Goal: Information Seeking & Learning: Learn about a topic

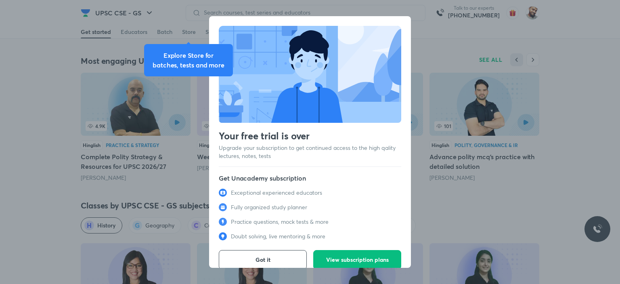
scroll to position [710, 0]
click at [265, 255] on span "Got it" at bounding box center [262, 259] width 15 height 8
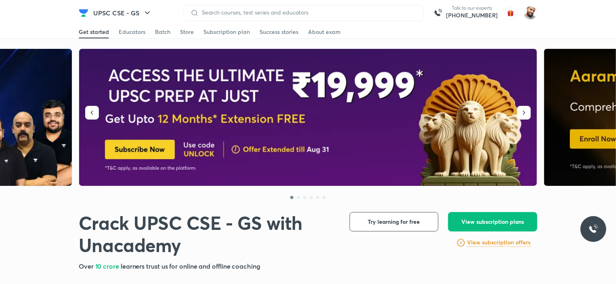
scroll to position [0, 0]
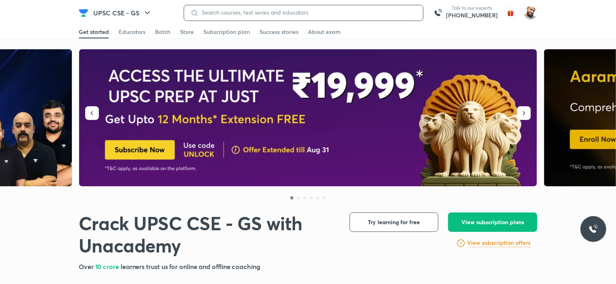
click at [261, 10] on input at bounding box center [308, 12] width 218 height 6
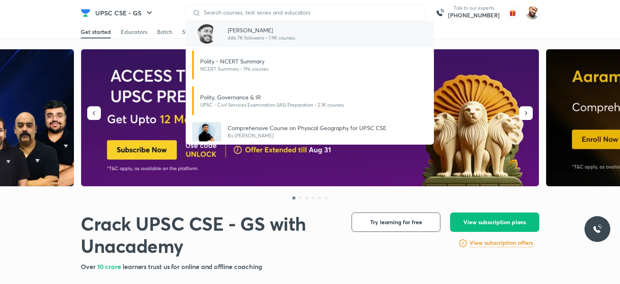
click at [254, 29] on p "[PERSON_NAME]" at bounding box center [261, 30] width 67 height 8
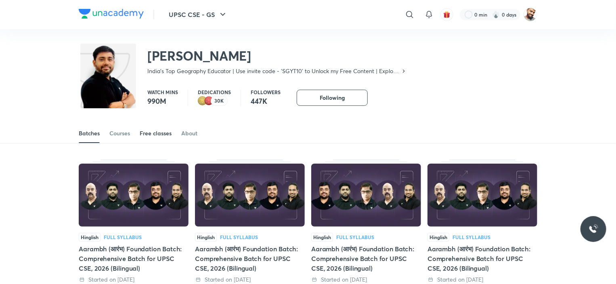
click at [149, 132] on div "Free classes" at bounding box center [156, 133] width 32 height 8
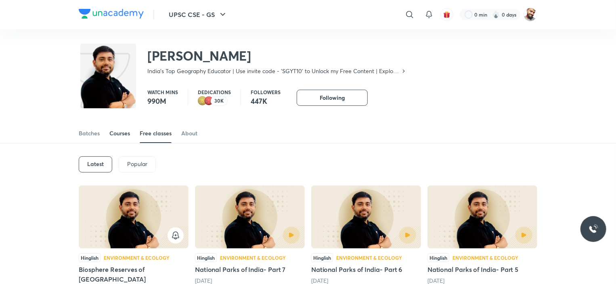
click at [117, 134] on div "Courses" at bounding box center [119, 133] width 21 height 8
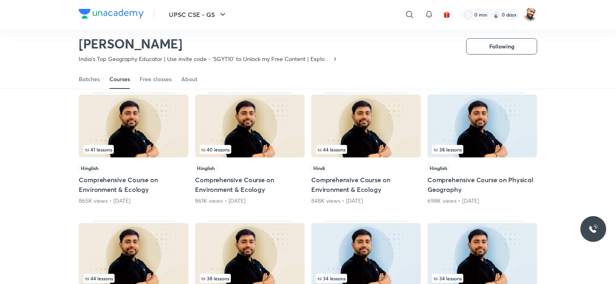
scroll to position [33, 0]
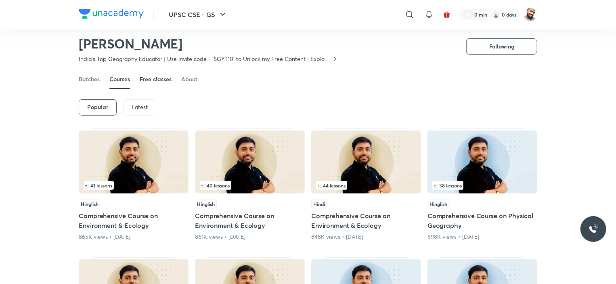
click at [153, 79] on div "Free classes" at bounding box center [156, 79] width 32 height 8
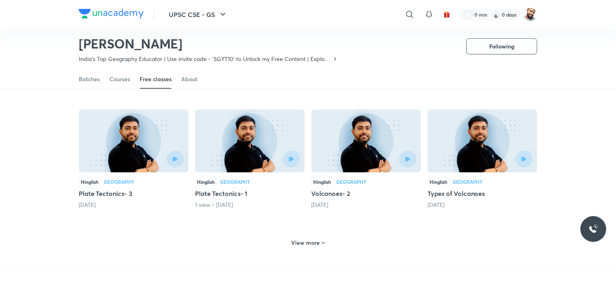
scroll to position [315, 0]
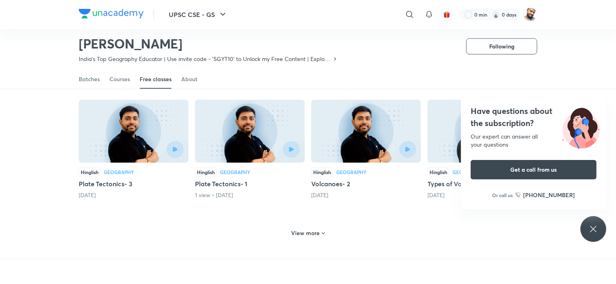
click at [602, 232] on div "Have questions about the subscription? Our expert can answer all your questions…" at bounding box center [593, 229] width 26 height 26
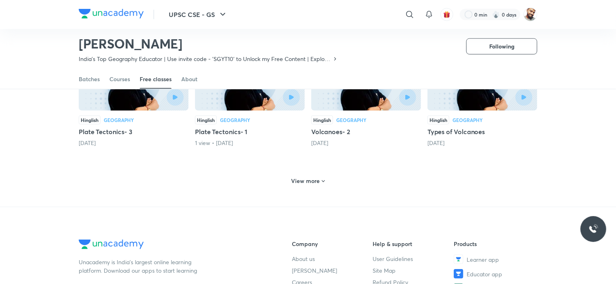
scroll to position [395, 0]
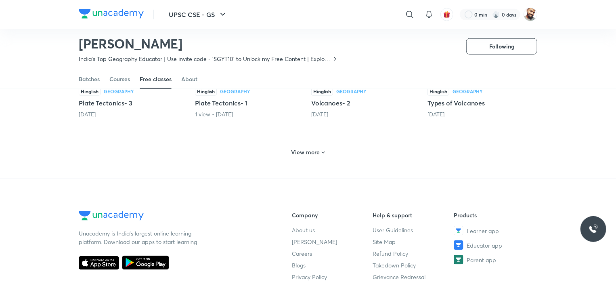
click at [320, 149] on icon at bounding box center [323, 152] width 6 height 6
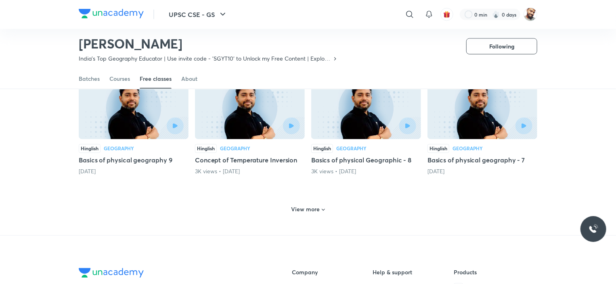
scroll to position [718, 0]
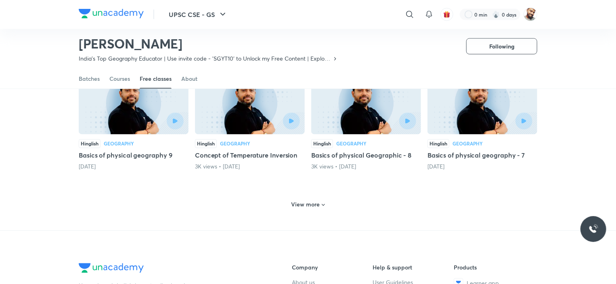
click at [308, 201] on h6 "View more" at bounding box center [305, 205] width 29 height 8
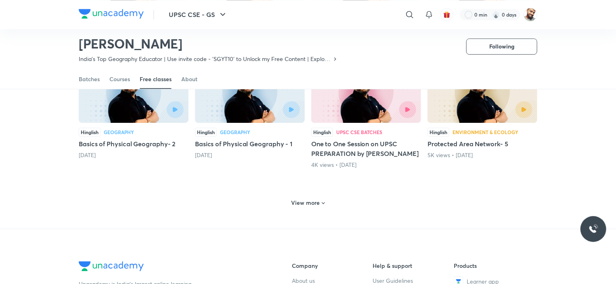
scroll to position [1162, 0]
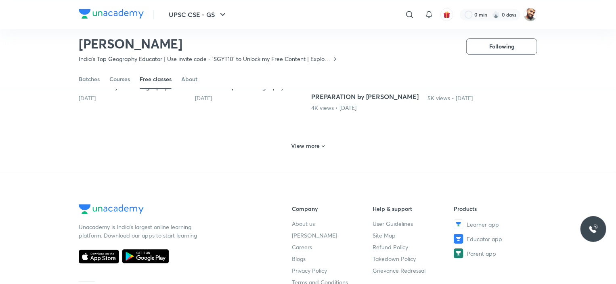
click at [311, 142] on h6 "View more" at bounding box center [305, 146] width 29 height 8
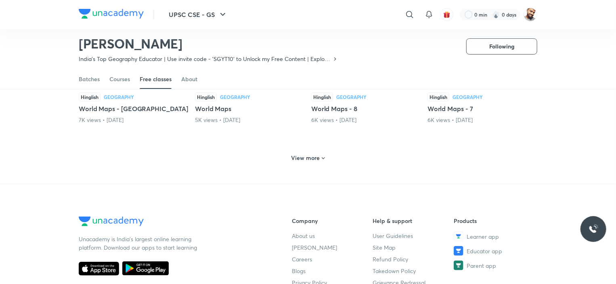
scroll to position [1566, 0]
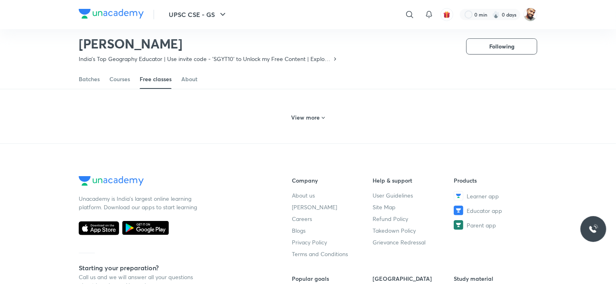
click at [310, 113] on h6 "View more" at bounding box center [305, 117] width 29 height 8
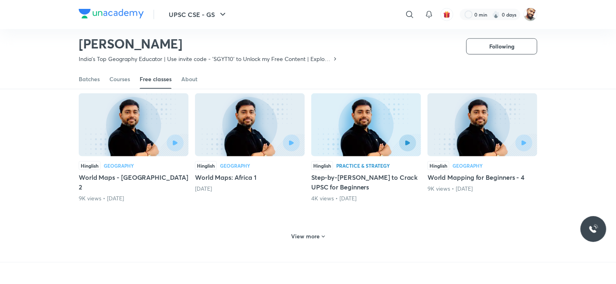
scroll to position [1848, 0]
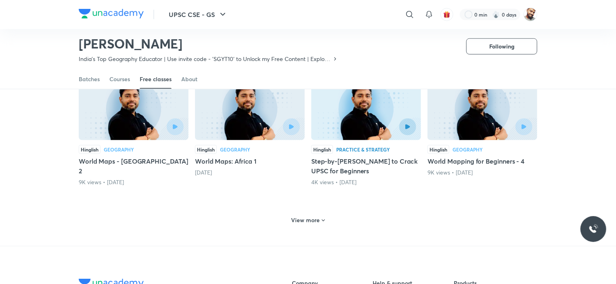
click at [297, 216] on h6 "View more" at bounding box center [305, 220] width 29 height 8
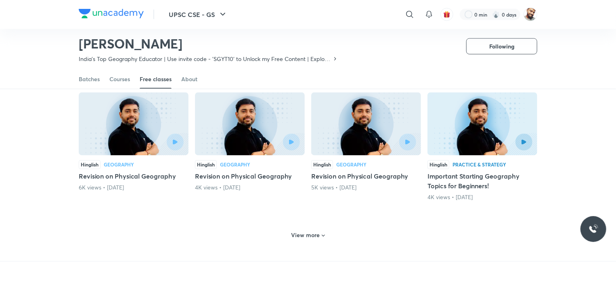
scroll to position [2252, 0]
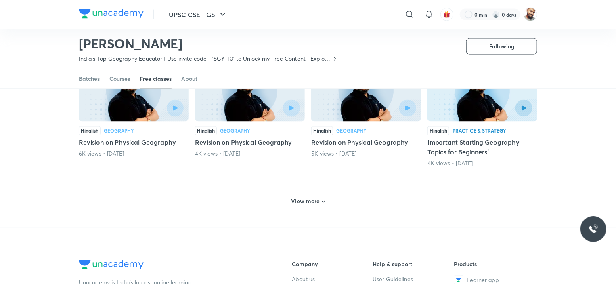
click at [307, 197] on h6 "View more" at bounding box center [305, 201] width 29 height 8
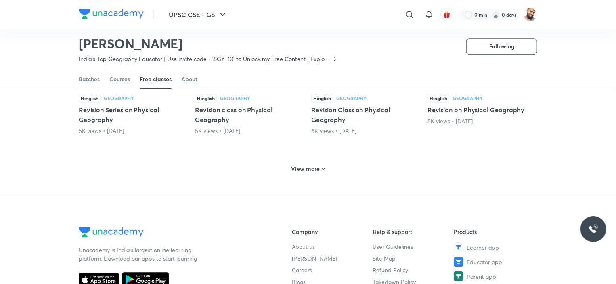
scroll to position [2696, 0]
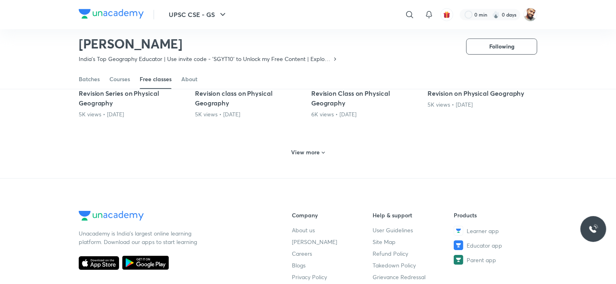
click at [311, 148] on h6 "View more" at bounding box center [305, 152] width 29 height 8
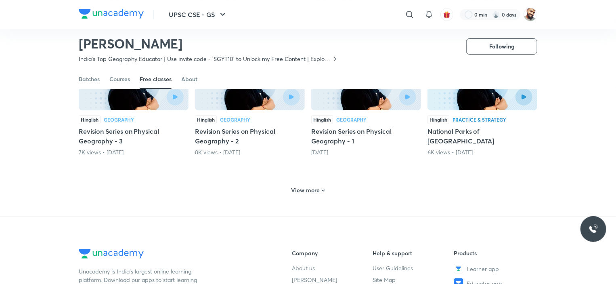
scroll to position [3059, 0]
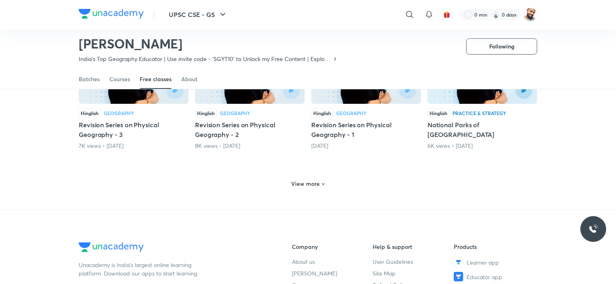
click at [314, 180] on h6 "View more" at bounding box center [305, 184] width 29 height 8
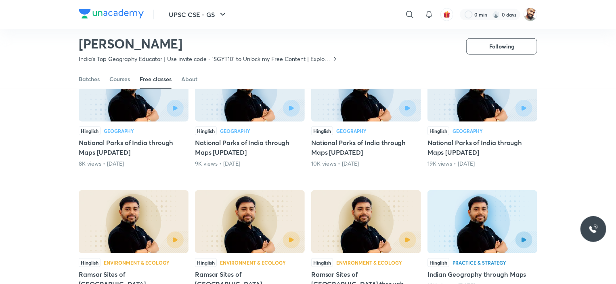
scroll to position [3382, 0]
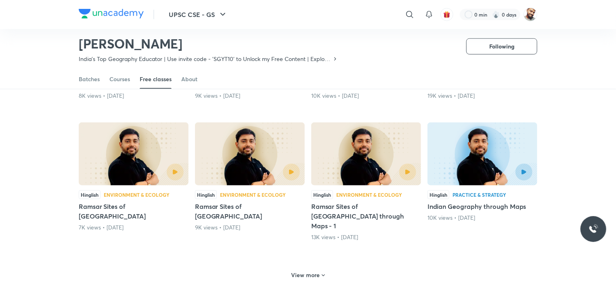
click at [302, 271] on h6 "View more" at bounding box center [305, 275] width 29 height 8
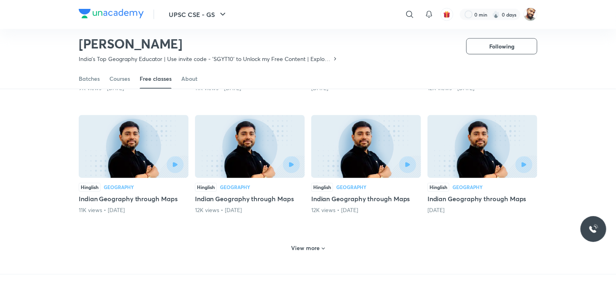
scroll to position [3785, 0]
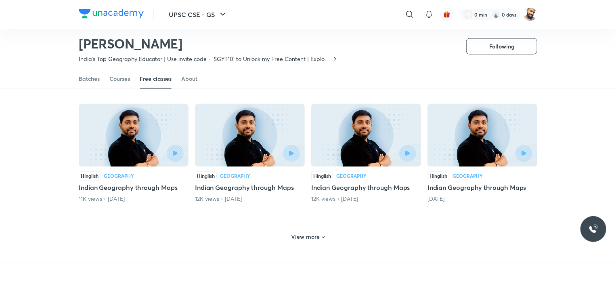
click at [307, 233] on h6 "View more" at bounding box center [305, 237] width 29 height 8
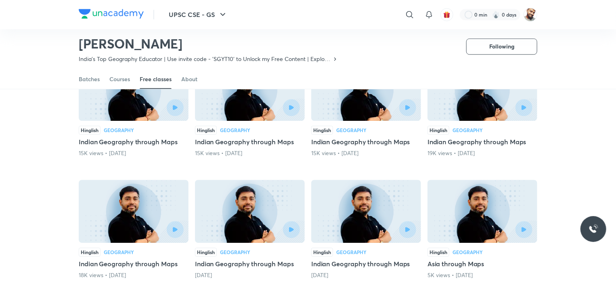
scroll to position [4148, 0]
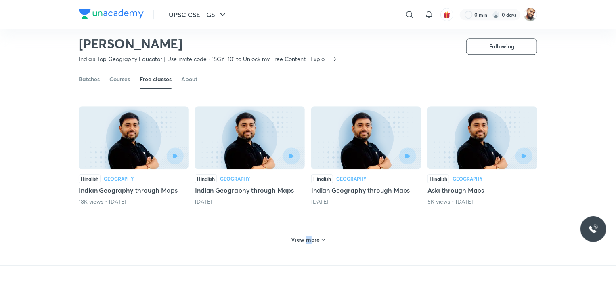
click at [308, 235] on h6 "View more" at bounding box center [305, 239] width 29 height 8
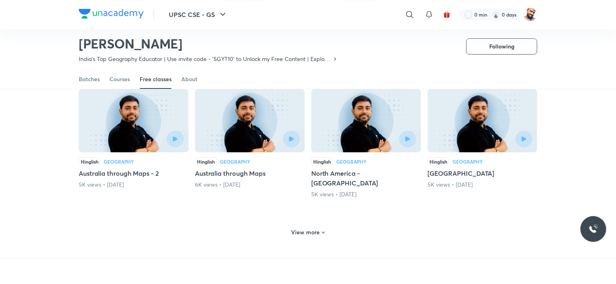
scroll to position [4552, 0]
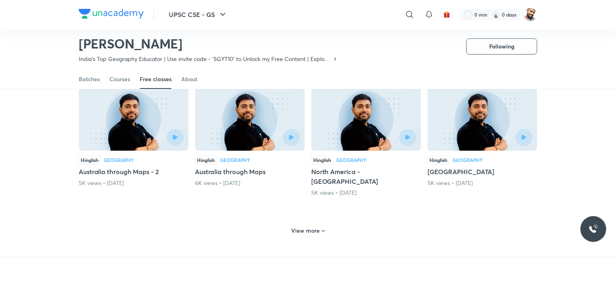
click at [310, 226] on h6 "View more" at bounding box center [305, 230] width 29 height 8
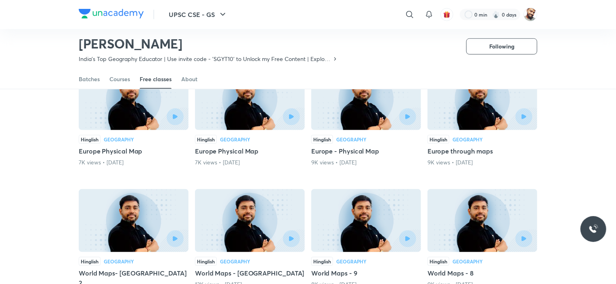
scroll to position [4875, 0]
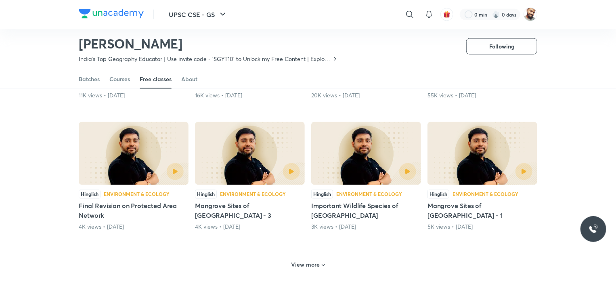
scroll to position [5278, 0]
click at [294, 260] on h6 "View more" at bounding box center [305, 264] width 29 height 8
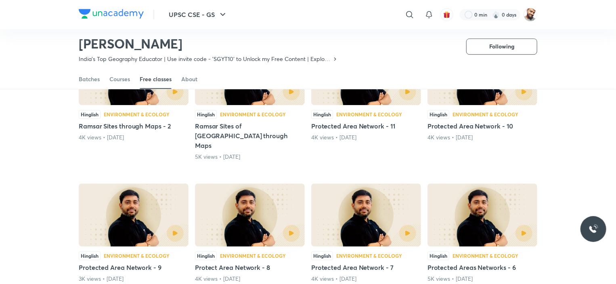
scroll to position [5682, 0]
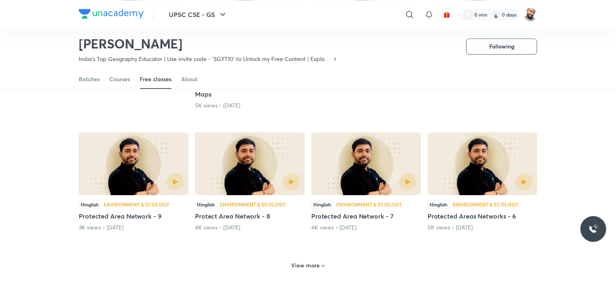
click at [308, 259] on div "View more" at bounding box center [308, 265] width 40 height 13
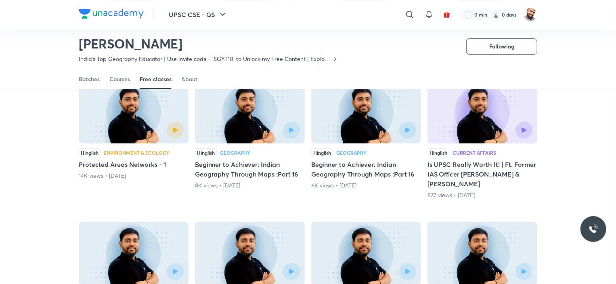
scroll to position [6045, 0]
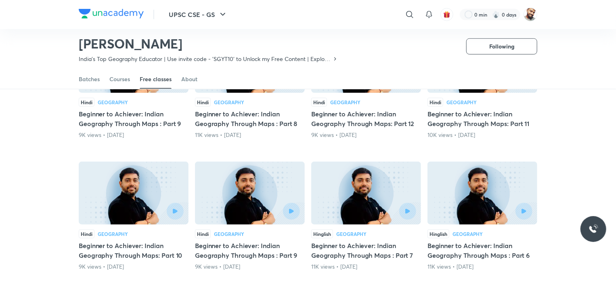
scroll to position [6489, 0]
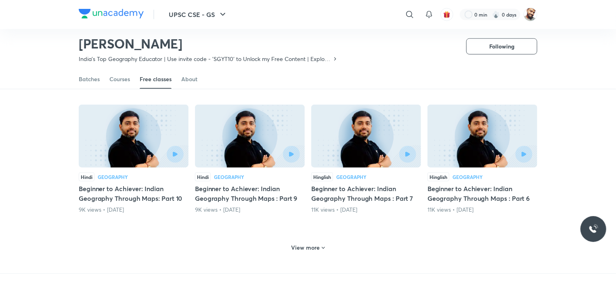
click at [301, 243] on h6 "View more" at bounding box center [305, 247] width 29 height 8
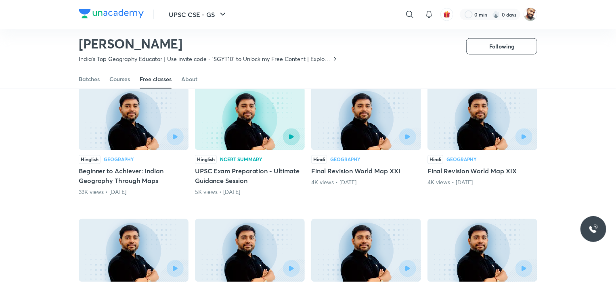
scroll to position [6772, 0]
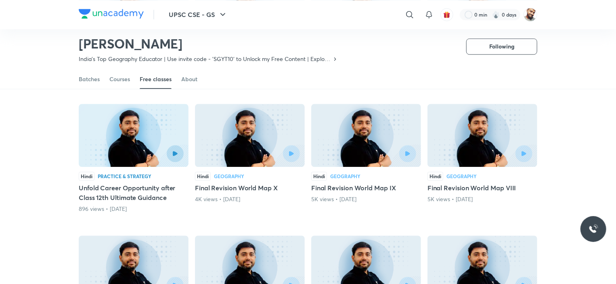
scroll to position [7135, 0]
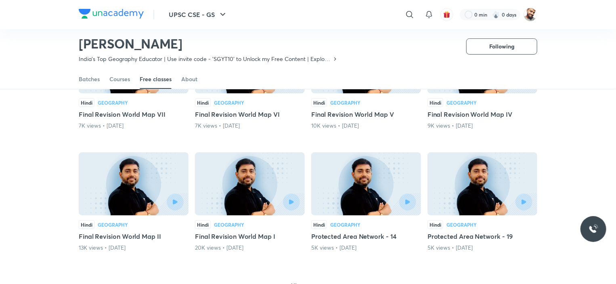
scroll to position [7579, 0]
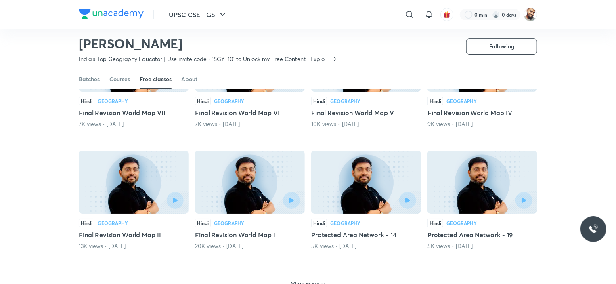
click at [305, 280] on h6 "View more" at bounding box center [305, 284] width 29 height 8
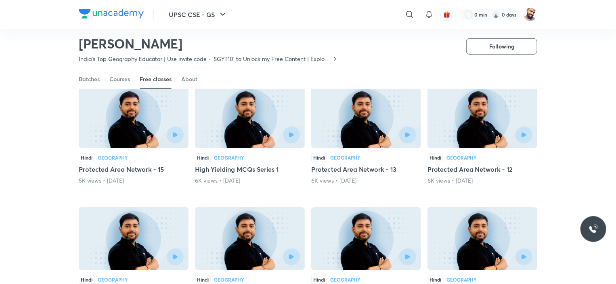
scroll to position [7902, 0]
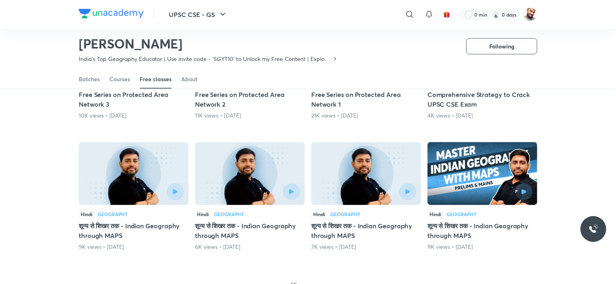
scroll to position [8345, 0]
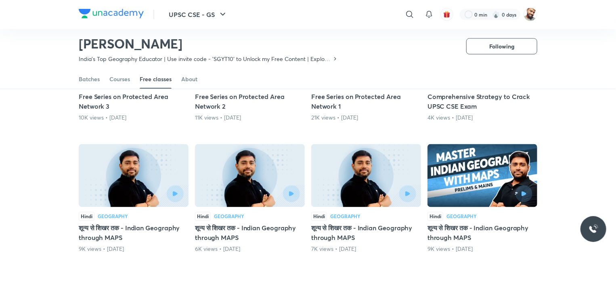
click at [310, 283] on h6 "View more" at bounding box center [305, 287] width 29 height 8
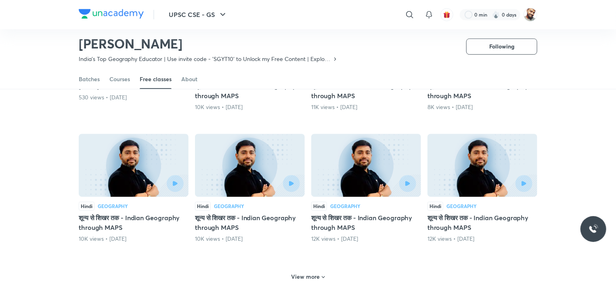
scroll to position [8789, 0]
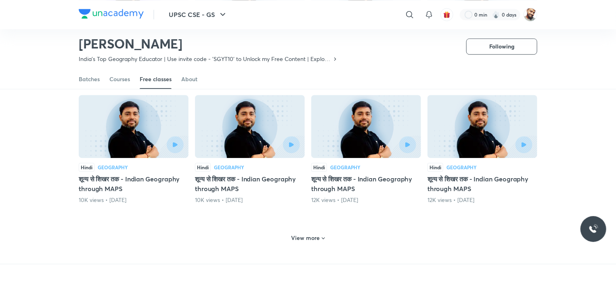
click at [313, 234] on h6 "View more" at bounding box center [305, 238] width 29 height 8
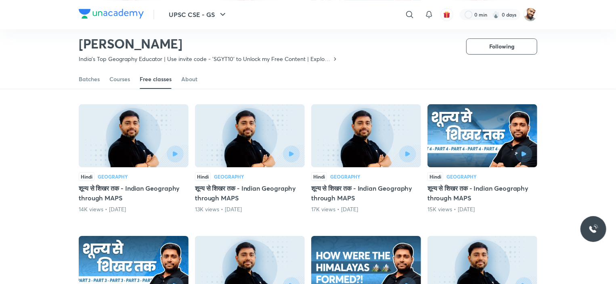
scroll to position [9031, 0]
